Goal: Information Seeking & Learning: Learn about a topic

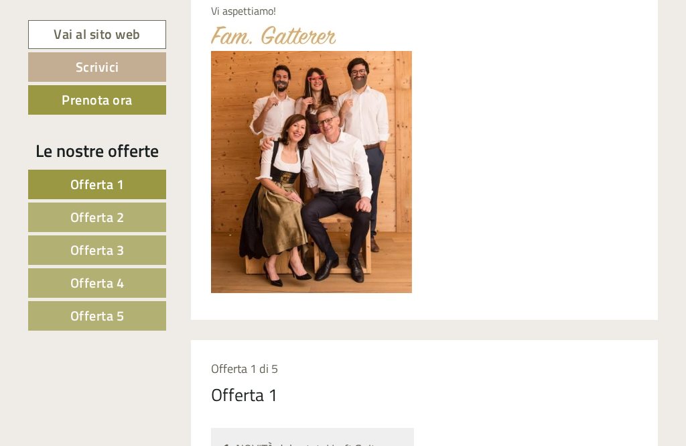
click at [68, 287] on link "Offerta 4" at bounding box center [97, 282] width 138 height 29
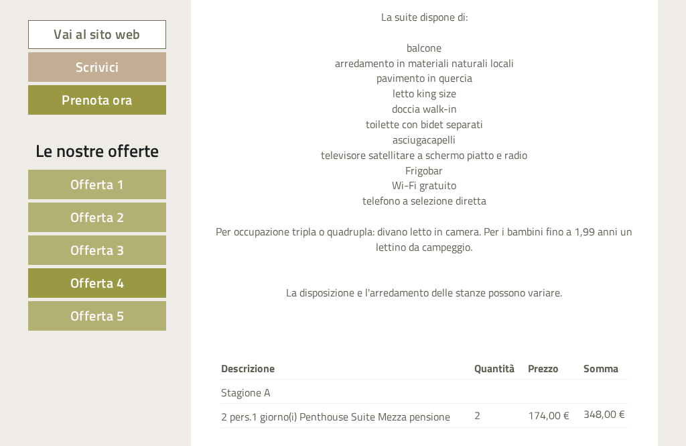
scroll to position [1409, 0]
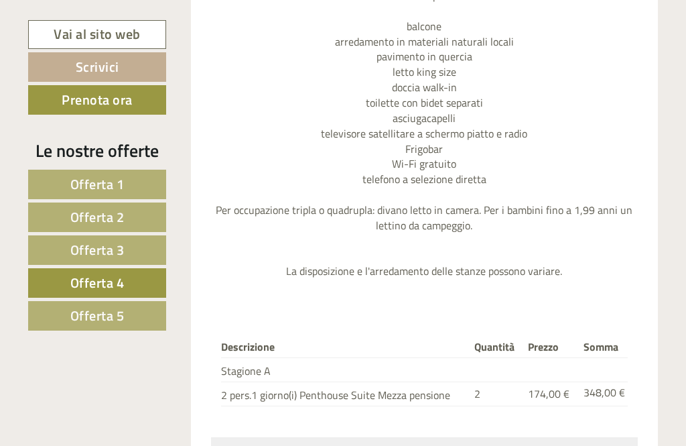
click at [78, 315] on span "Offerta 5" at bounding box center [97, 315] width 54 height 21
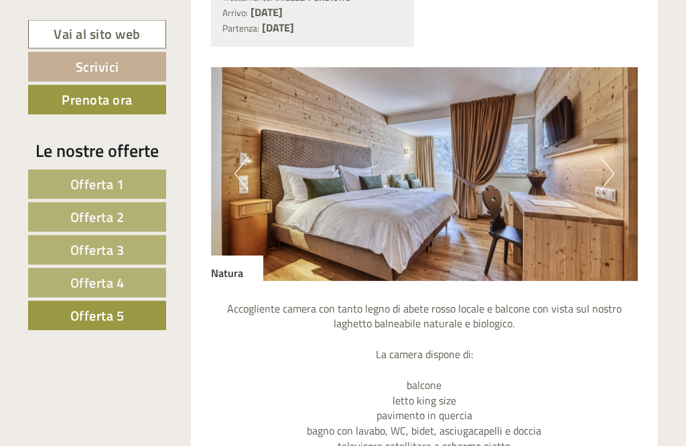
scroll to position [1051, 0]
click at [604, 157] on button "Next" at bounding box center [608, 174] width 14 height 34
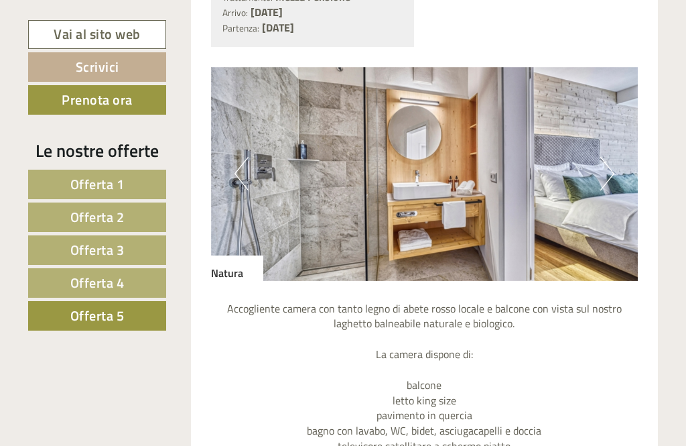
click at [605, 157] on button "Next" at bounding box center [608, 174] width 14 height 34
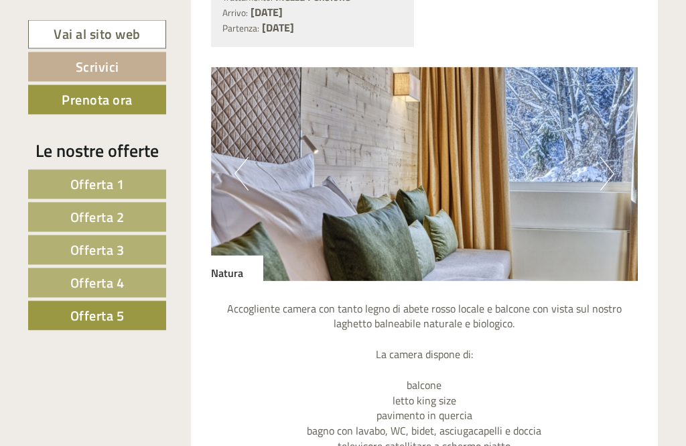
scroll to position [1044, 0]
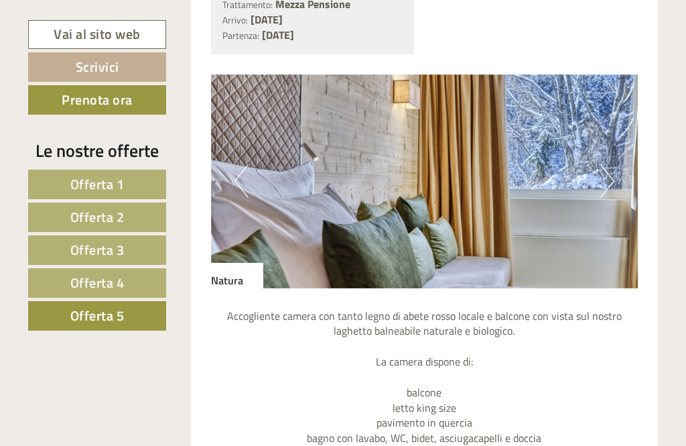
click at [235, 172] on button "Previous" at bounding box center [242, 181] width 14 height 34
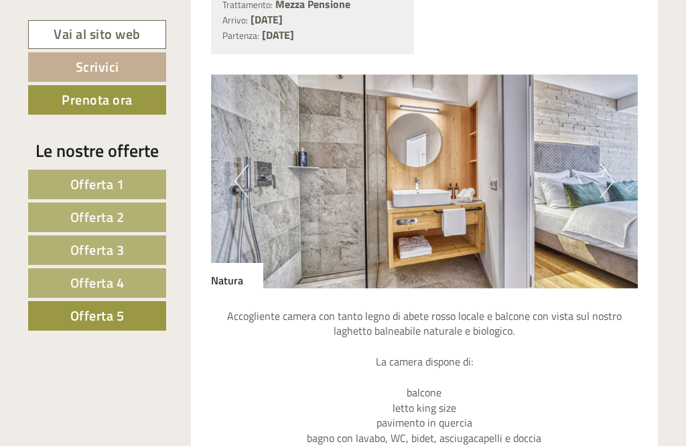
click at [86, 288] on span "Offerta 4" at bounding box center [97, 282] width 54 height 21
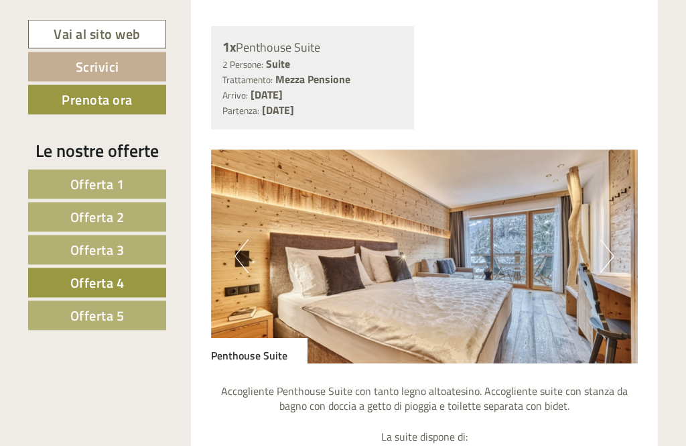
click at [603, 252] on button "Next" at bounding box center [608, 257] width 14 height 34
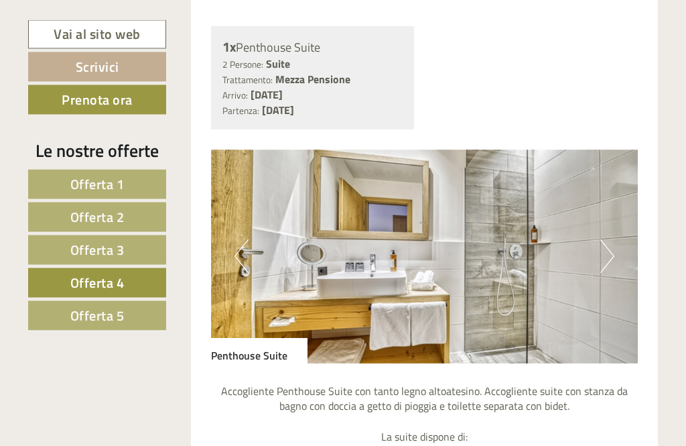
scroll to position [969, 0]
click at [601, 247] on button "Next" at bounding box center [608, 256] width 14 height 34
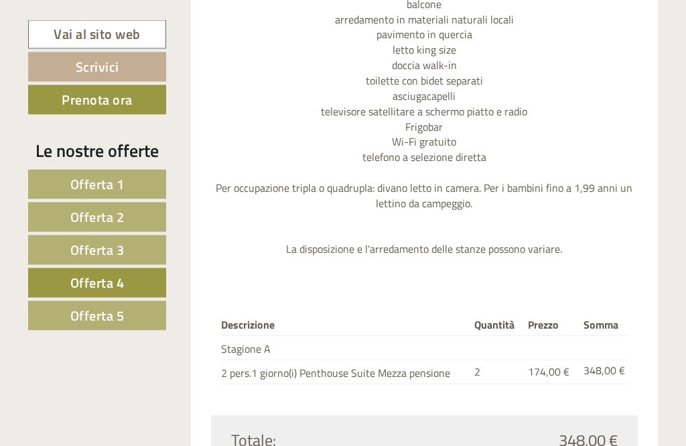
scroll to position [904, 0]
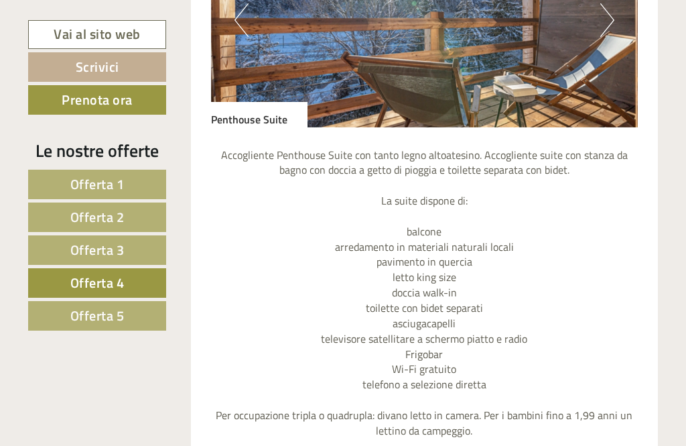
click at [92, 314] on span "Offerta 5" at bounding box center [97, 315] width 54 height 21
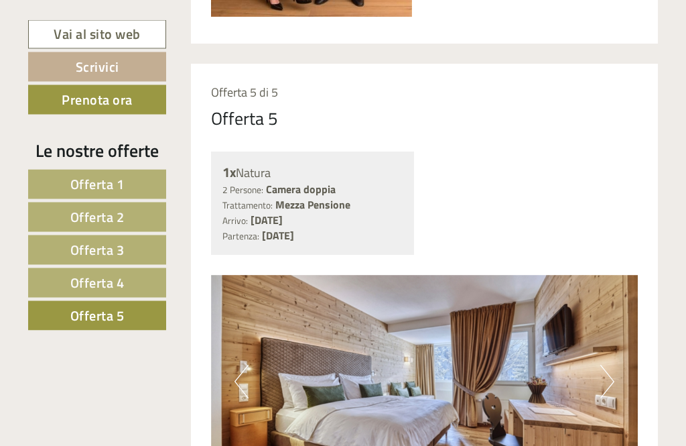
scroll to position [845, 0]
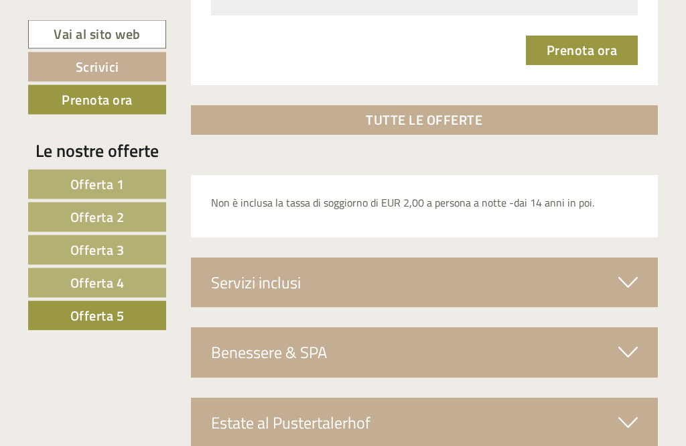
click at [269, 267] on div "Servizi inclusi" at bounding box center [425, 283] width 468 height 50
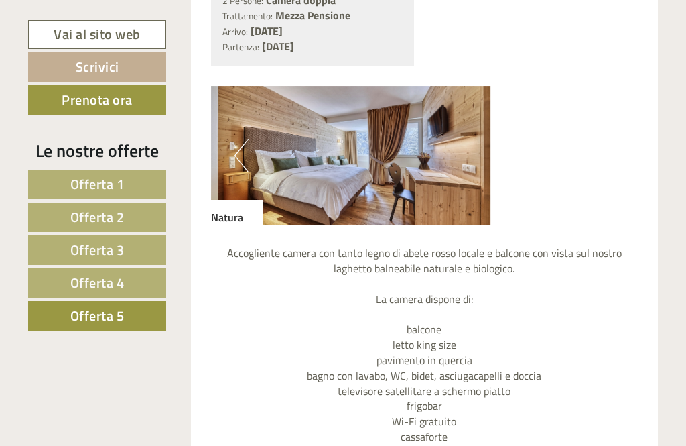
scroll to position [1006, 0]
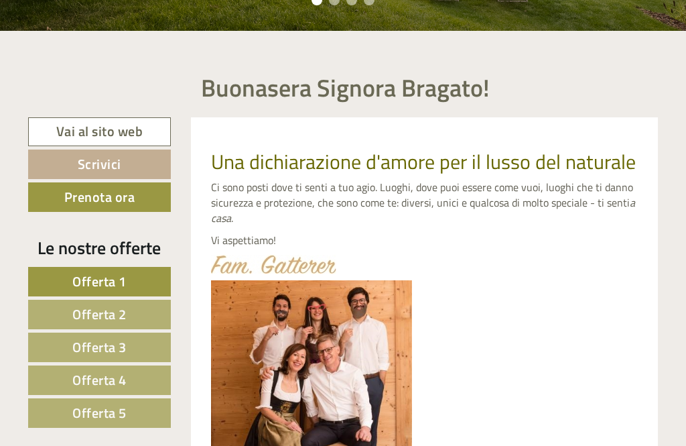
scroll to position [351, 0]
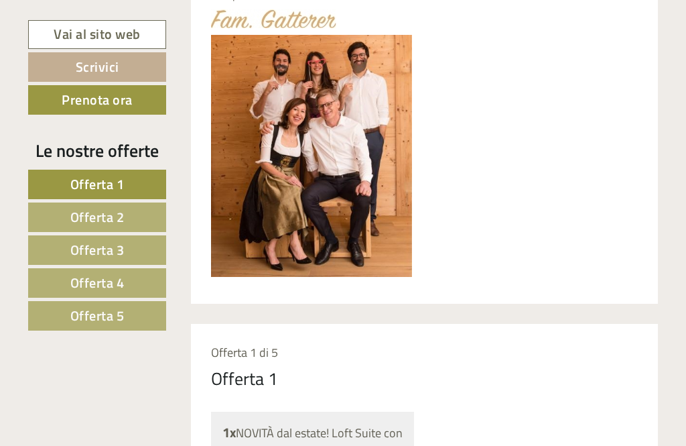
click at [93, 293] on link "Offerta 4" at bounding box center [97, 282] width 138 height 29
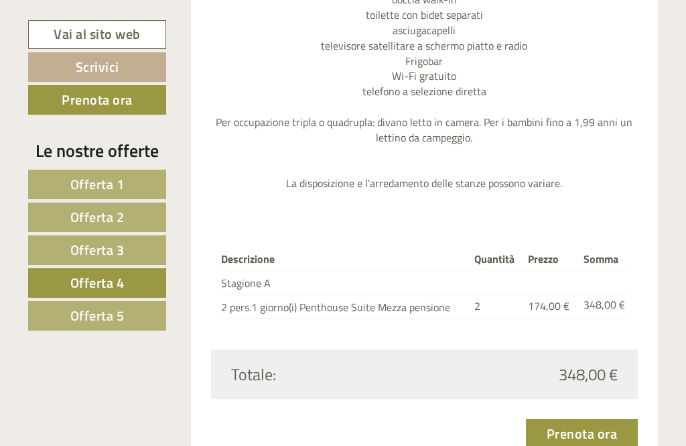
click at [94, 317] on span "Offerta 5" at bounding box center [97, 315] width 54 height 21
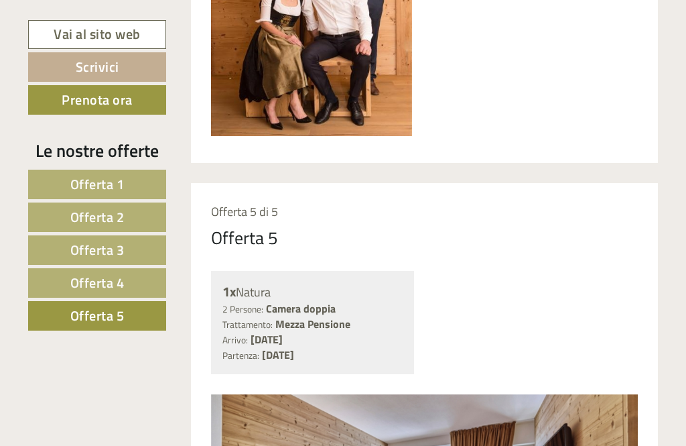
scroll to position [710, 0]
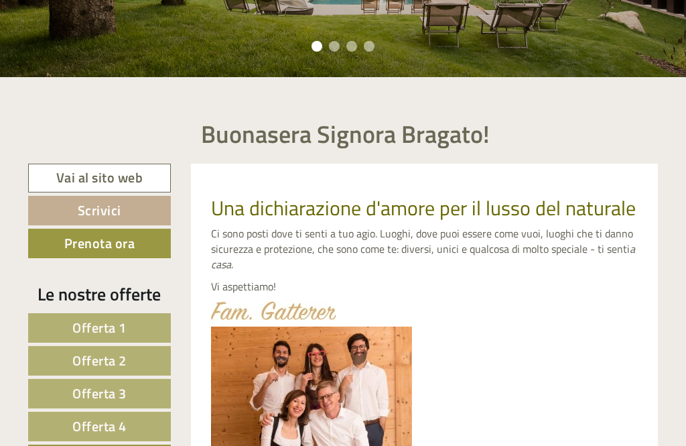
click at [96, 427] on span "Offerta 4" at bounding box center [99, 426] width 54 height 21
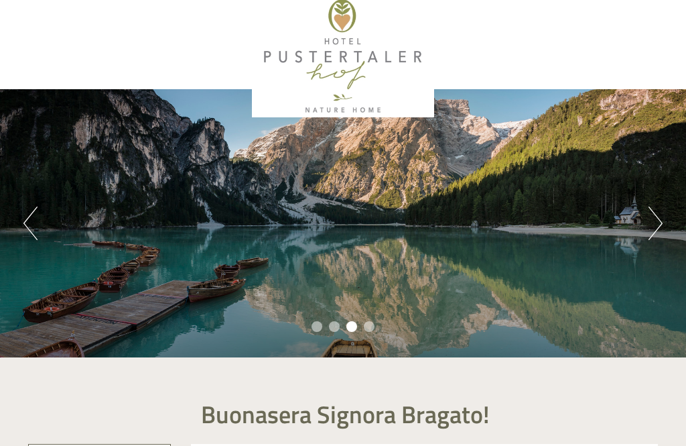
scroll to position [10, 0]
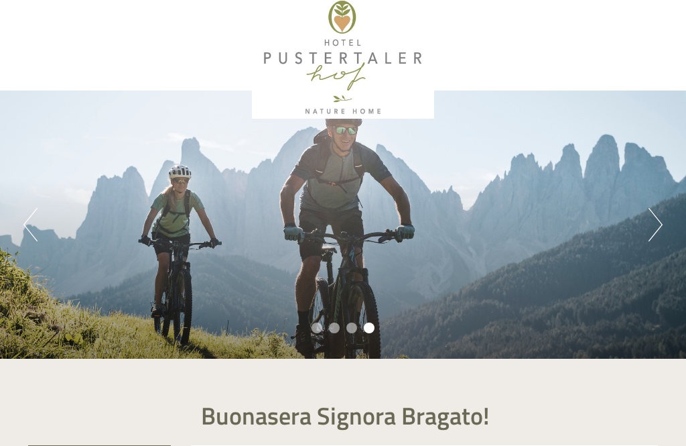
click at [31, 223] on button "Previous" at bounding box center [30, 225] width 14 height 34
click at [28, 227] on button "Previous" at bounding box center [30, 225] width 14 height 34
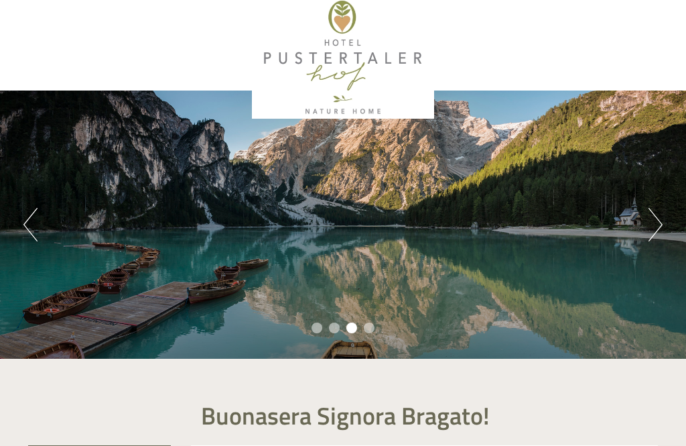
click at [27, 227] on button "Previous" at bounding box center [30, 225] width 14 height 34
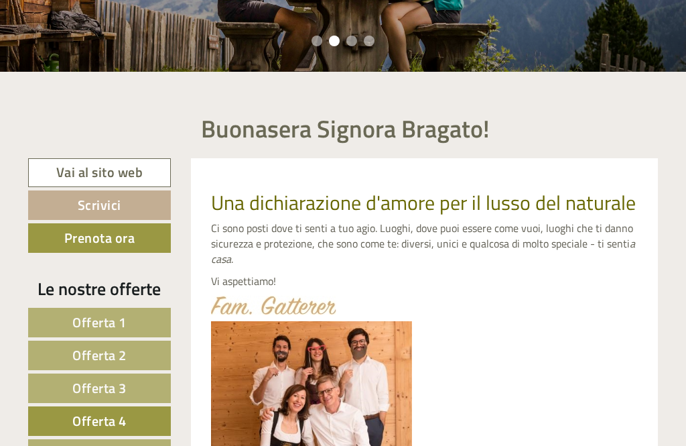
scroll to position [453, 0]
